Goal: Task Accomplishment & Management: Use online tool/utility

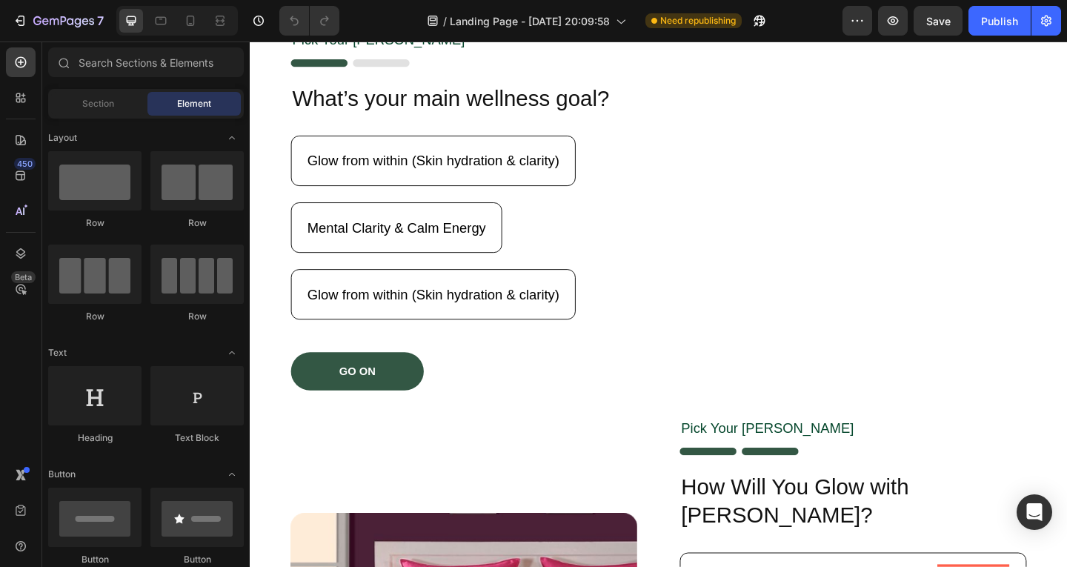
scroll to position [647, 0]
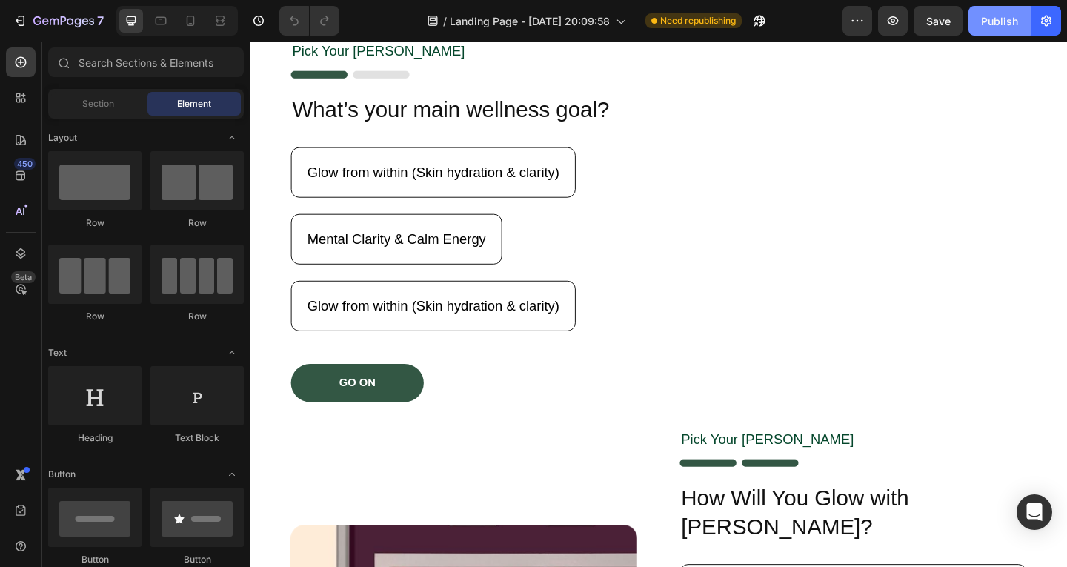
click at [987, 21] on div "Publish" at bounding box center [999, 21] width 37 height 16
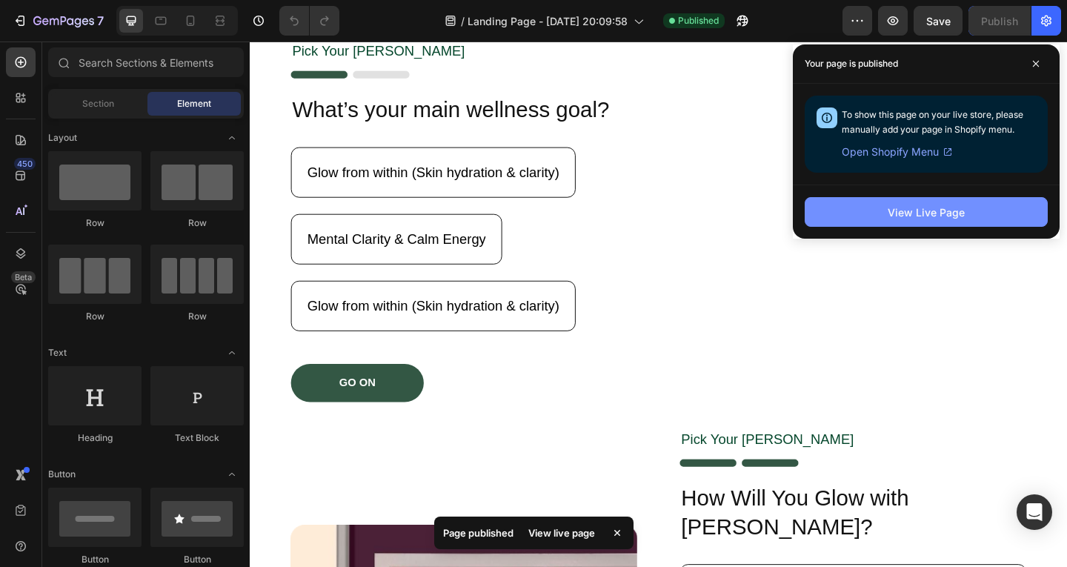
click at [908, 211] on div "View Live Page" at bounding box center [926, 213] width 77 height 16
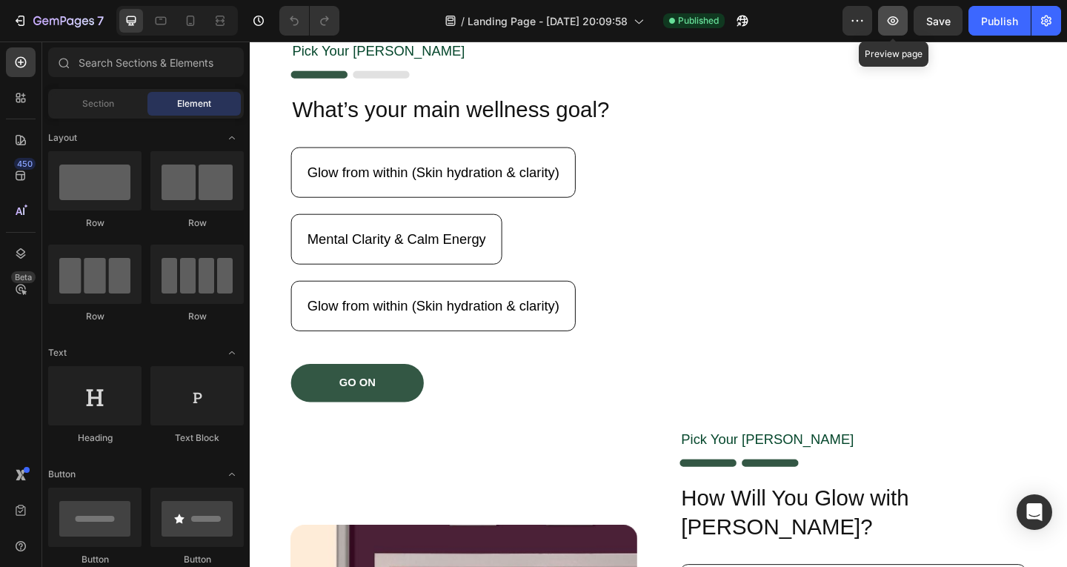
click at [895, 21] on icon "button" at bounding box center [893, 20] width 15 height 15
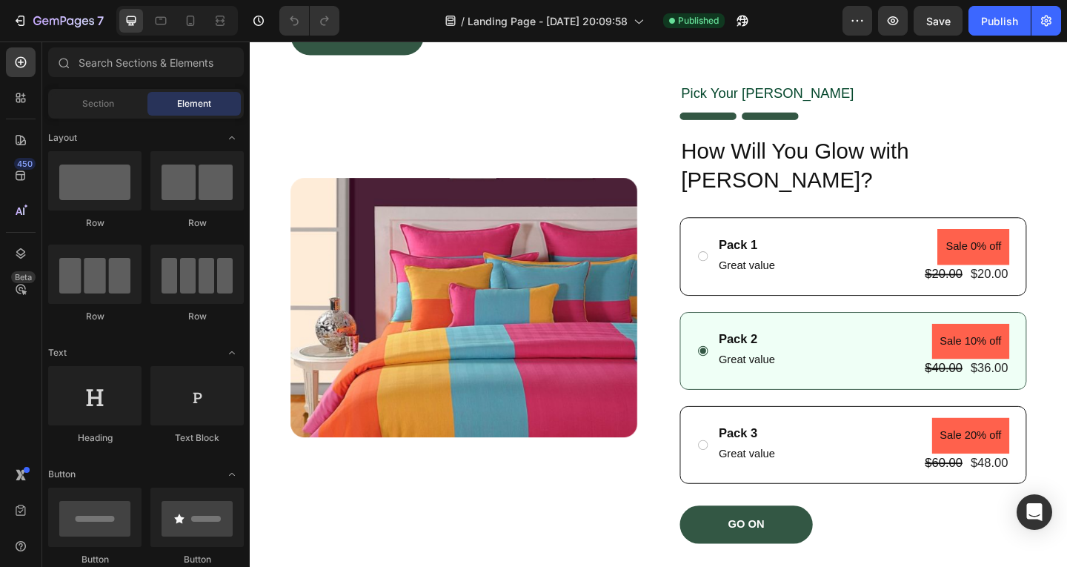
scroll to position [1031, 0]
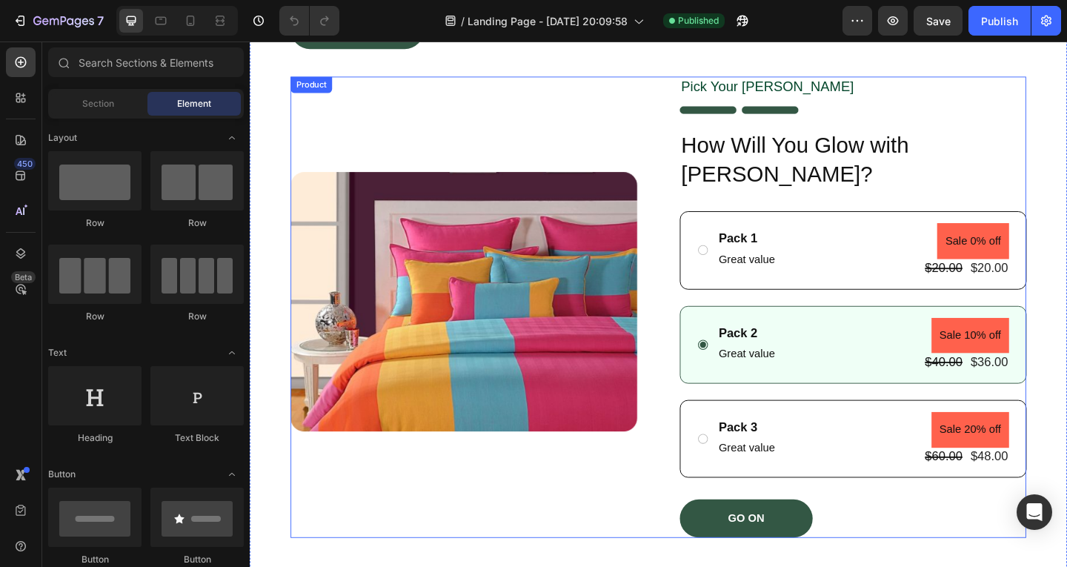
click at [617, 83] on div "Product Images" at bounding box center [482, 330] width 377 height 502
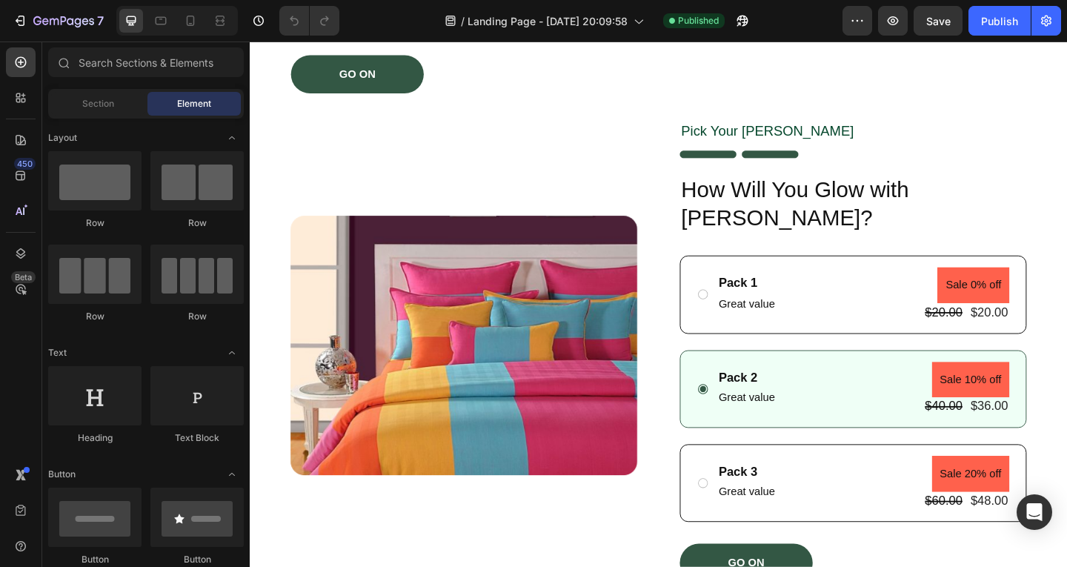
scroll to position [960, 0]
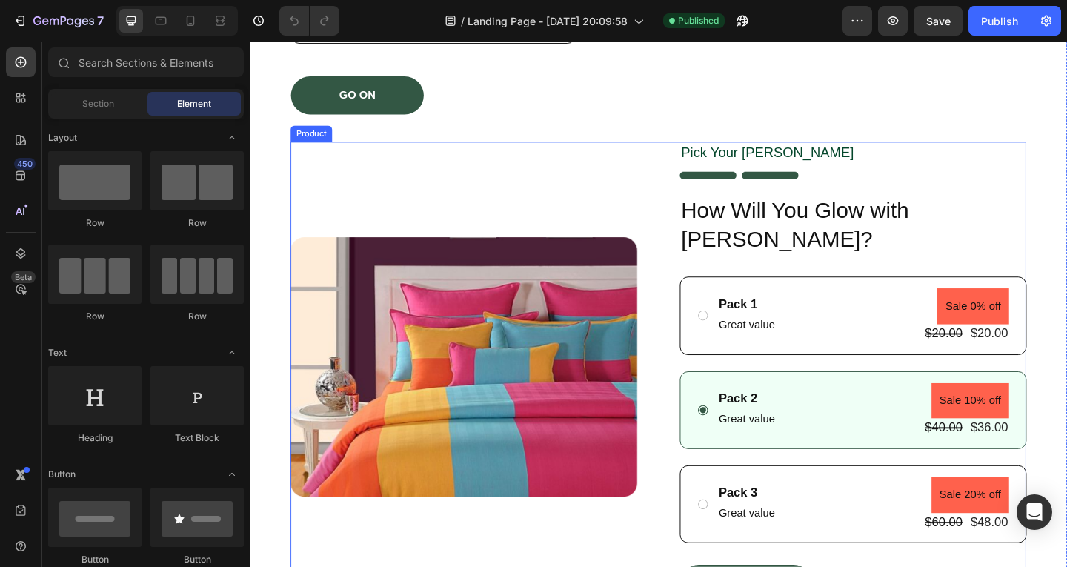
click at [547, 155] on div "Product Images" at bounding box center [482, 401] width 377 height 502
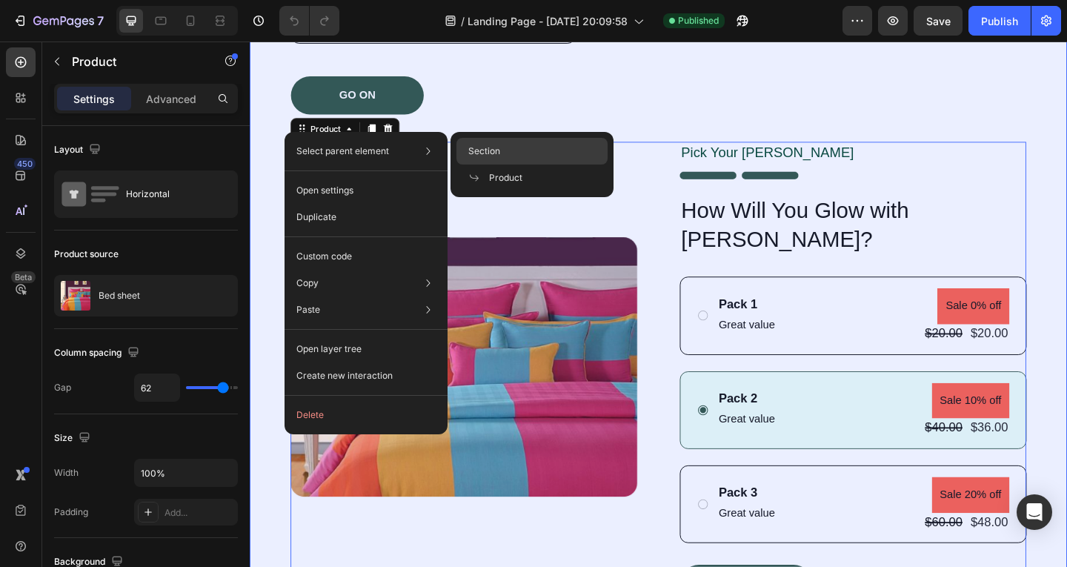
click at [487, 152] on span "Section" at bounding box center [484, 151] width 32 height 13
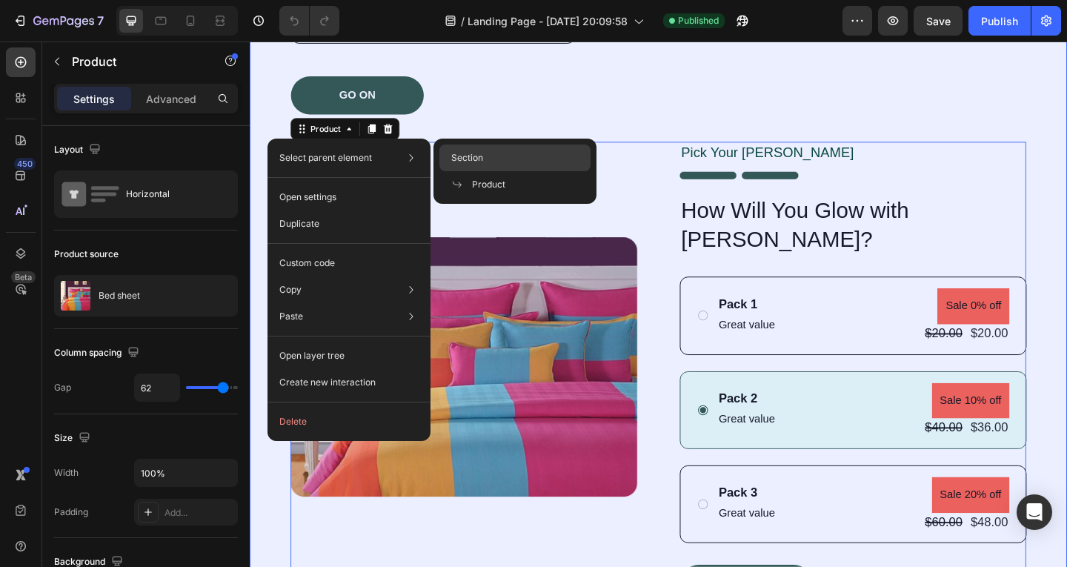
click at [477, 151] on span "Section" at bounding box center [467, 157] width 32 height 13
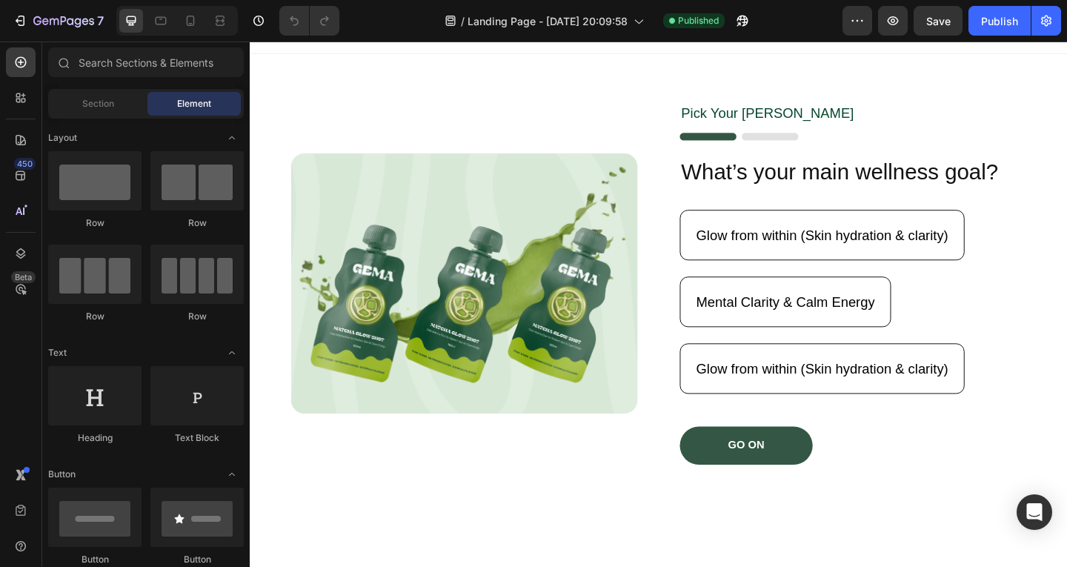
scroll to position [59, 0]
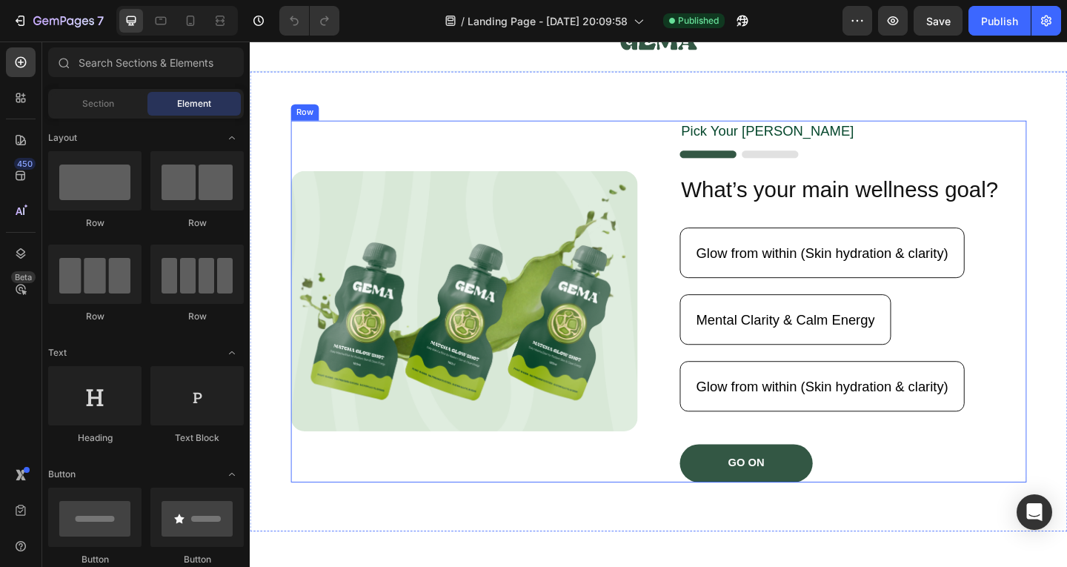
click at [786, 171] on div "Pick Your [PERSON_NAME] Text Block Image What’s your main wellness goal? Headin…" at bounding box center [905, 324] width 377 height 394
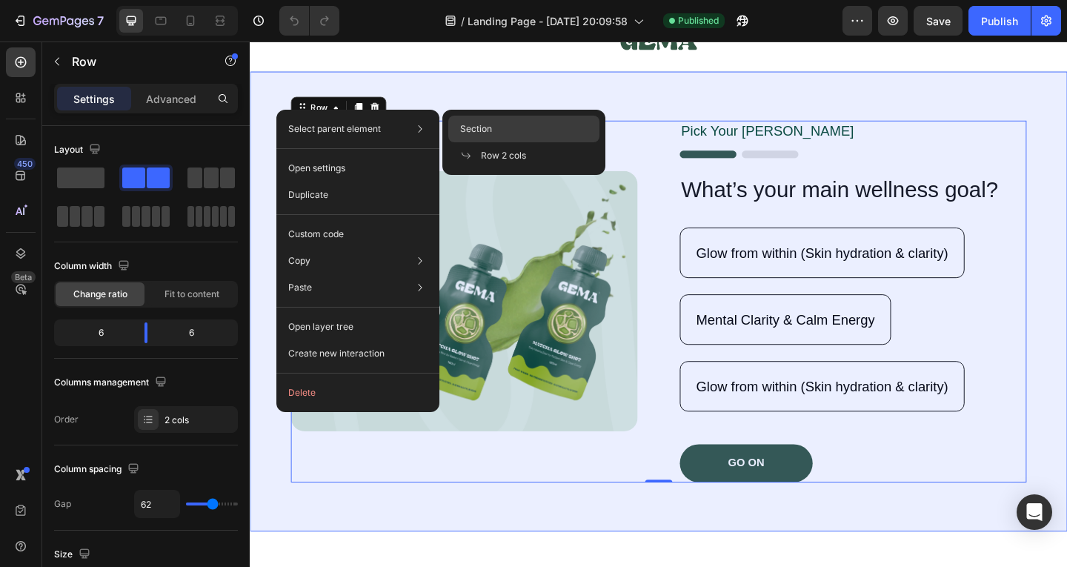
click at [488, 133] on span "Section" at bounding box center [476, 128] width 32 height 13
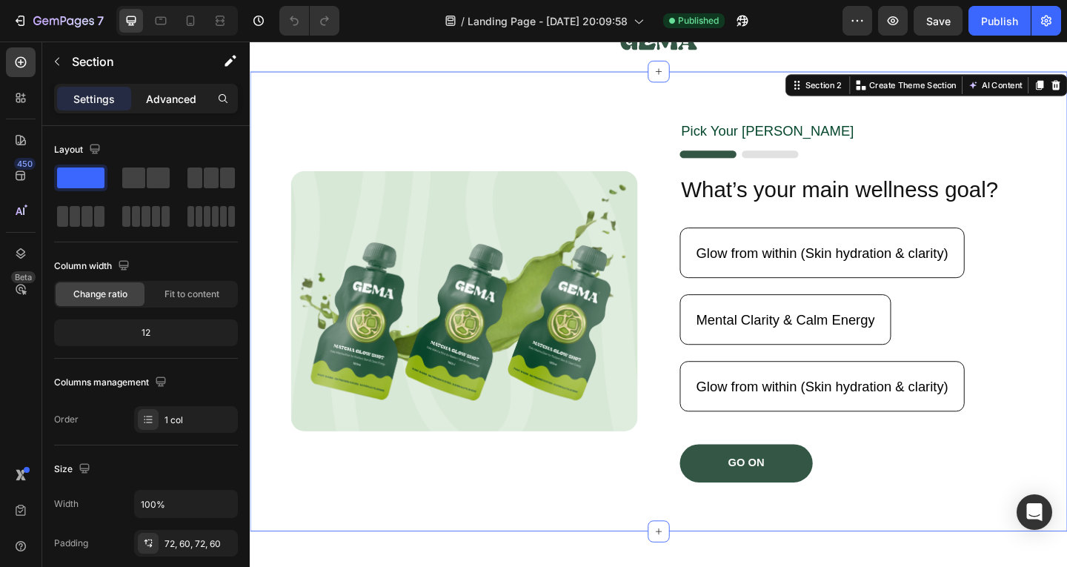
click at [159, 102] on p "Advanced" at bounding box center [171, 99] width 50 height 16
